Goal: Navigation & Orientation: Find specific page/section

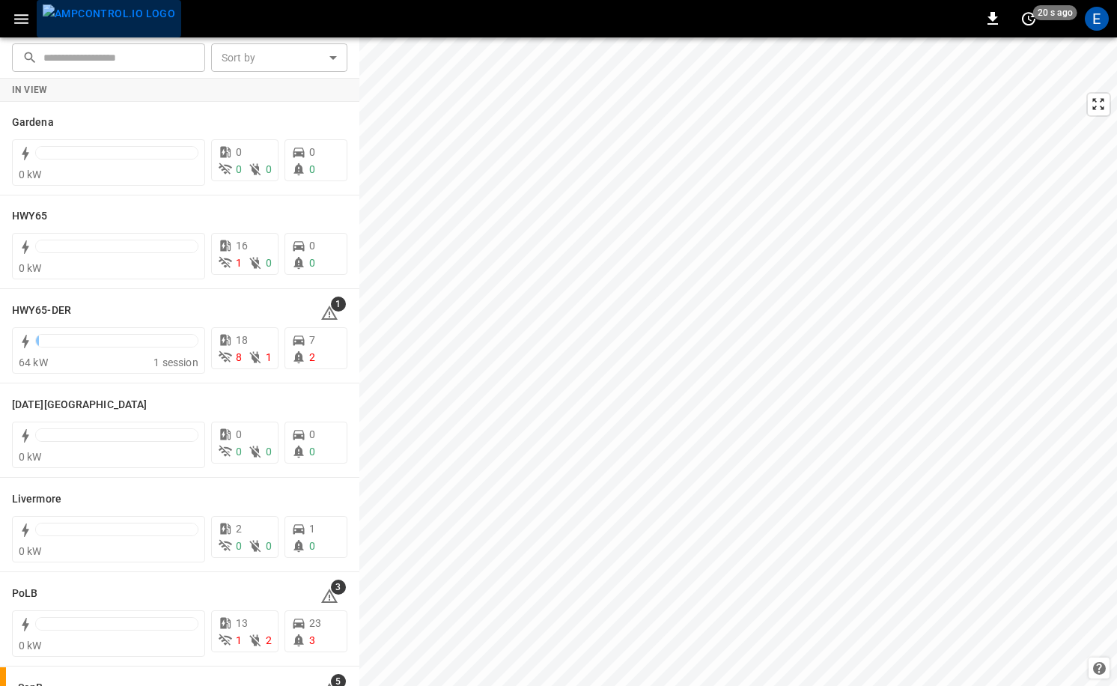
click at [136, 13] on img "menu" at bounding box center [109, 13] width 133 height 19
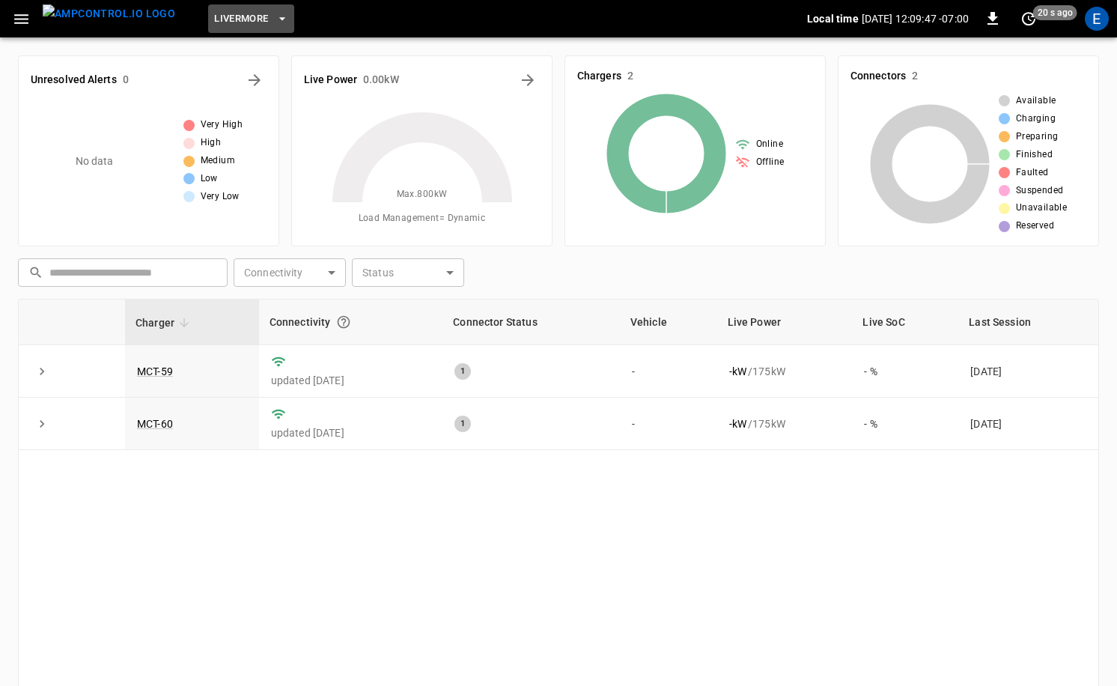
click at [239, 26] on span "Livermore" at bounding box center [241, 18] width 54 height 17
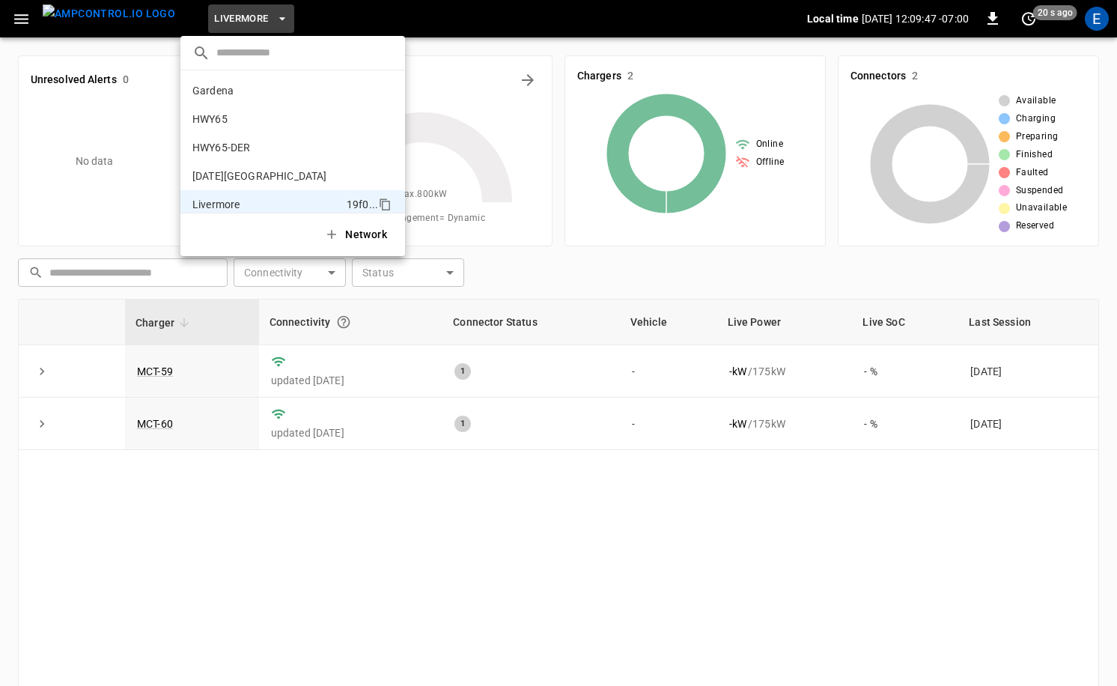
scroll to position [109, 0]
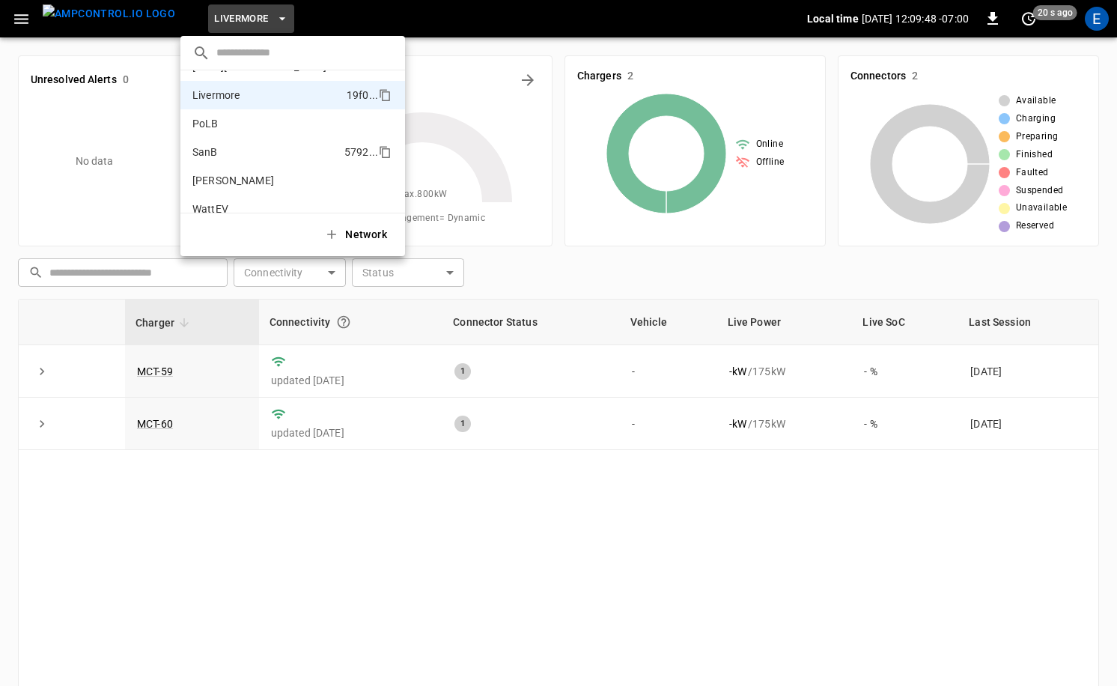
click at [249, 153] on li "SanB 5792 ..." at bounding box center [292, 152] width 225 height 28
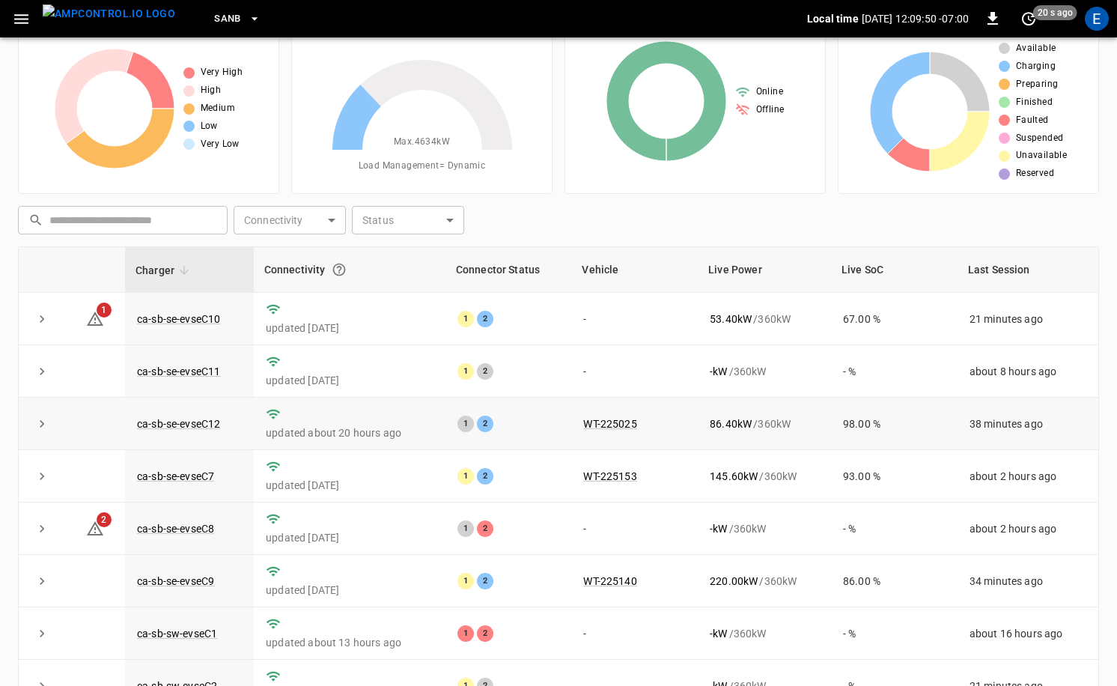
scroll to position [48, 0]
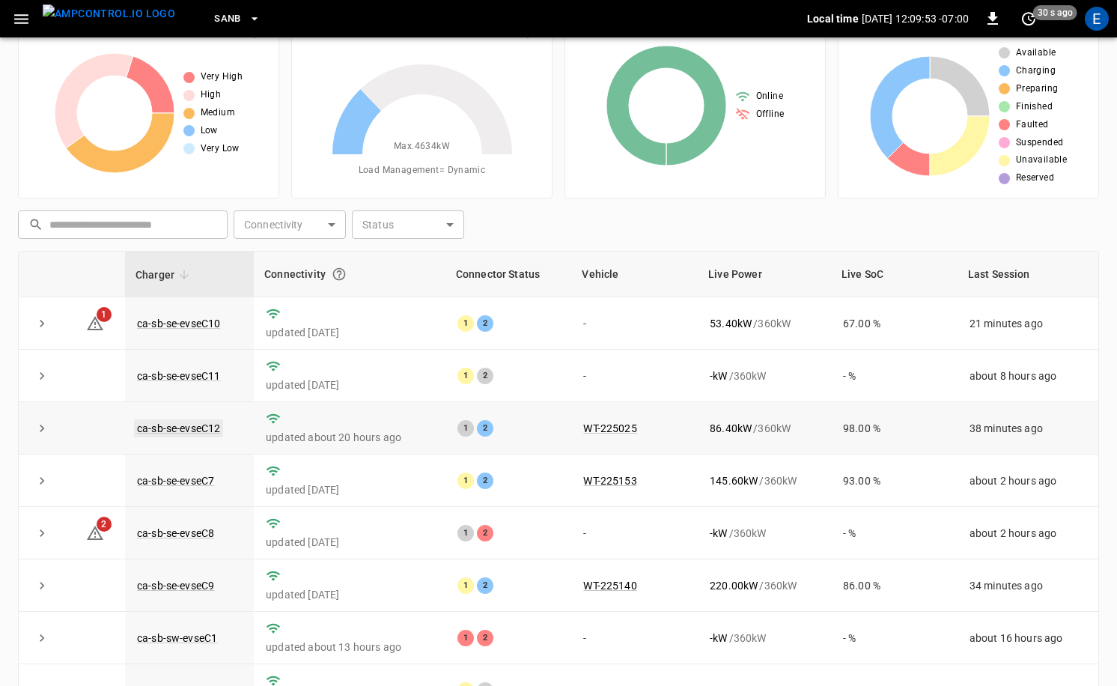
click at [204, 432] on link "ca-sb-se-evseC12" at bounding box center [178, 428] width 89 height 18
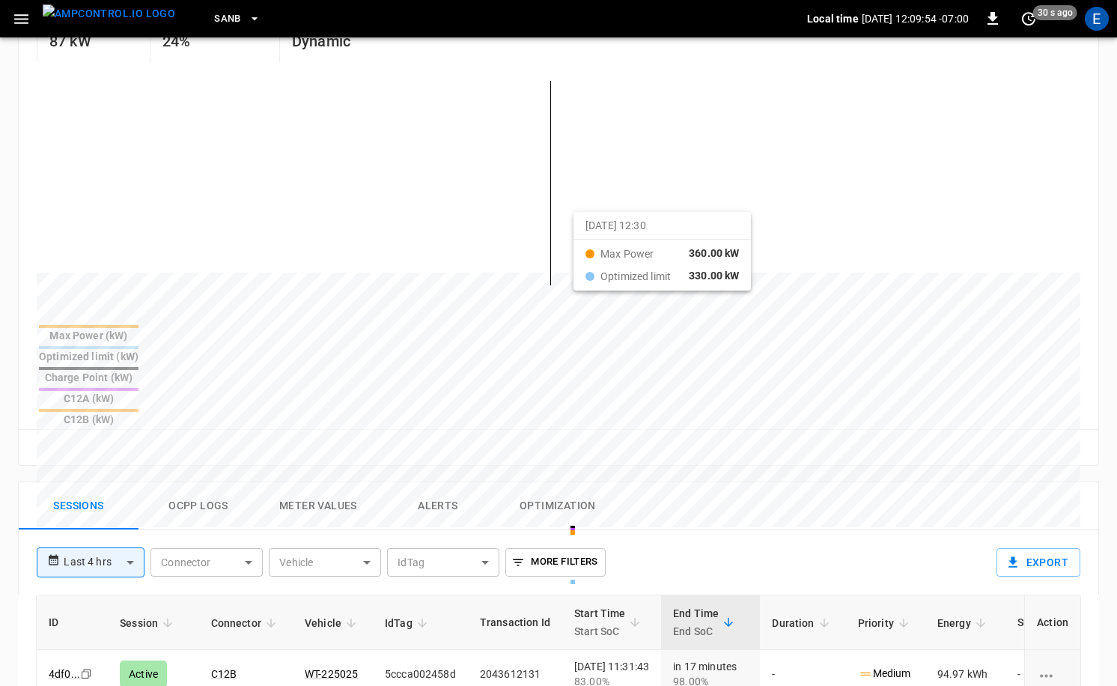
scroll to position [553, 0]
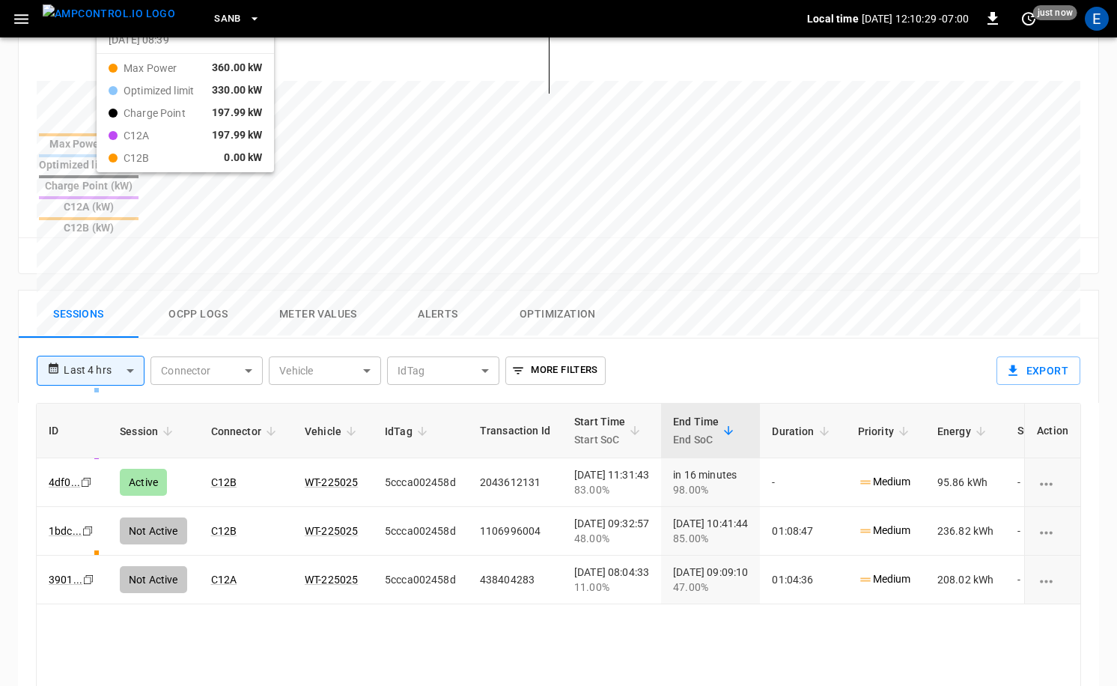
click at [112, 21] on img "menu" at bounding box center [109, 13] width 133 height 19
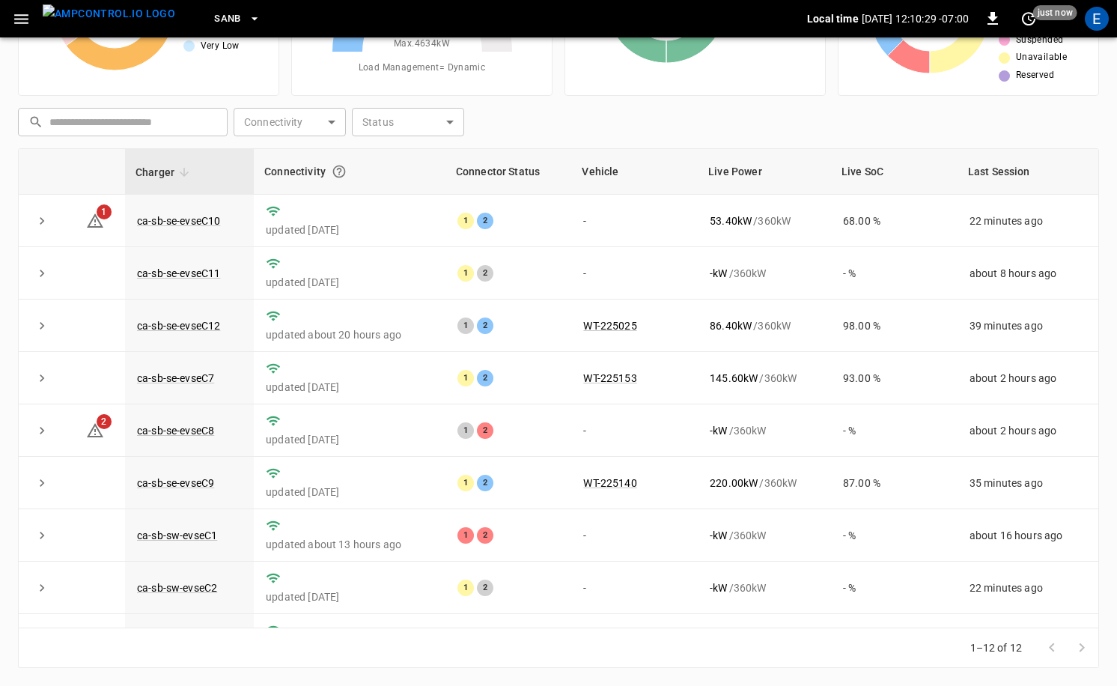
scroll to position [151, 0]
